Goal: Transaction & Acquisition: Purchase product/service

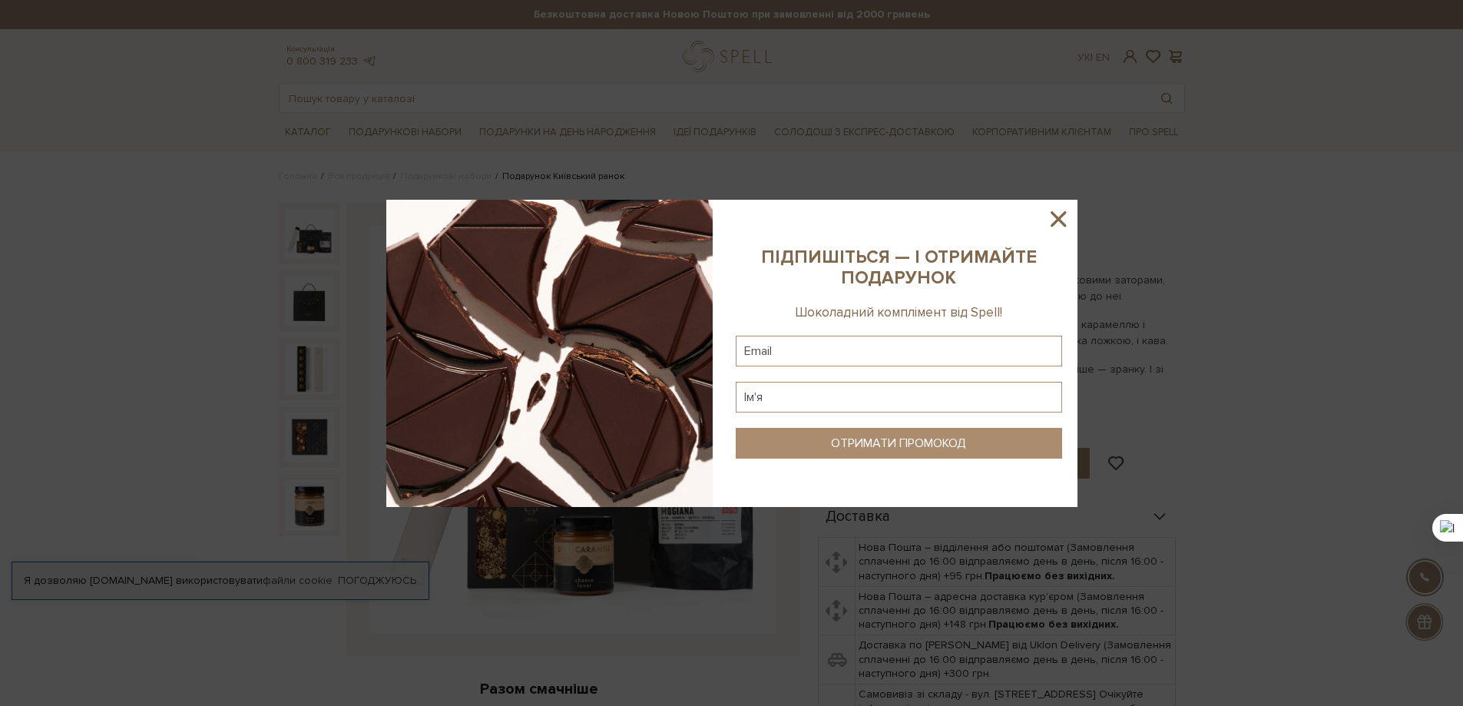
click at [1057, 215] on icon at bounding box center [1058, 219] width 26 height 26
